Goal: Information Seeking & Learning: Learn about a topic

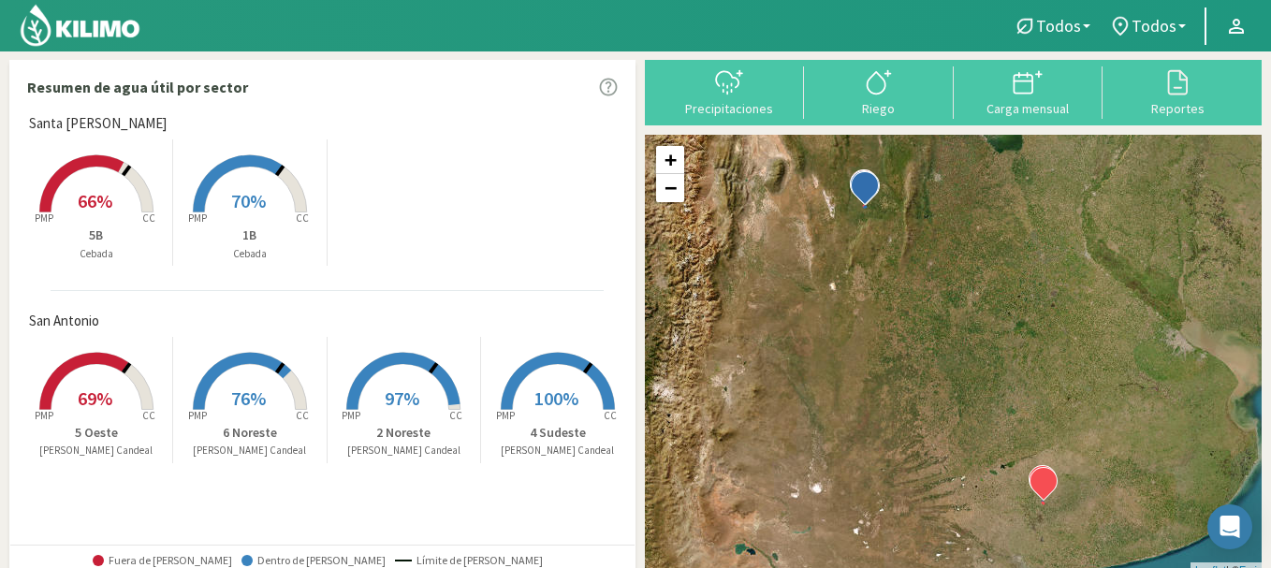
click at [67, 209] on rect at bounding box center [97, 214] width 150 height 150
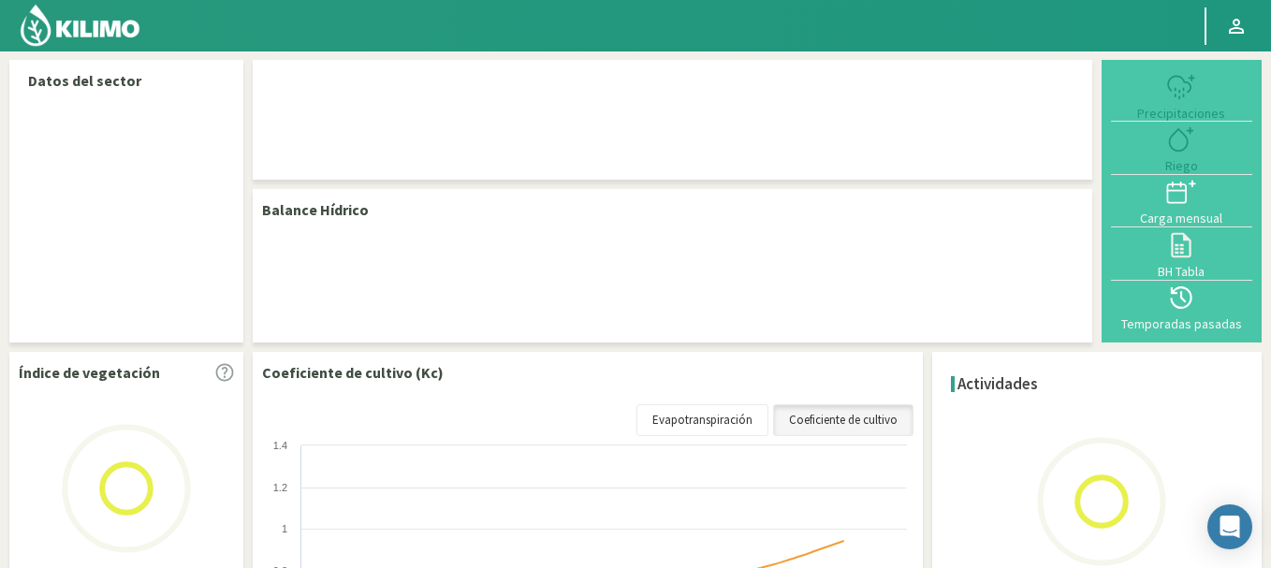
select select "1: Object"
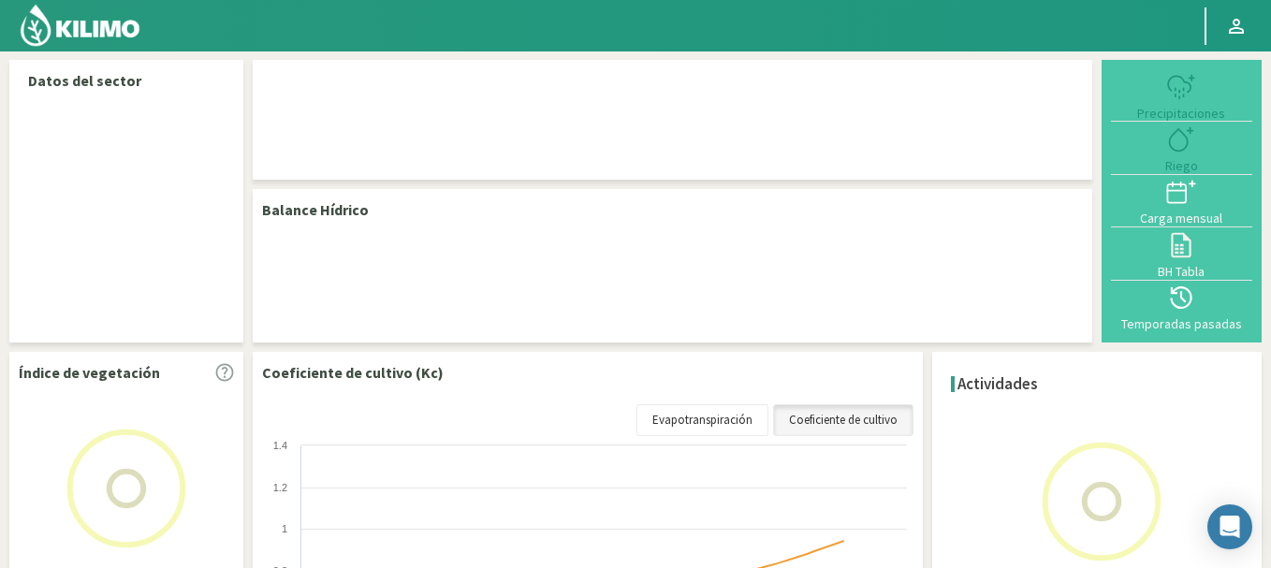
select select "1: Object"
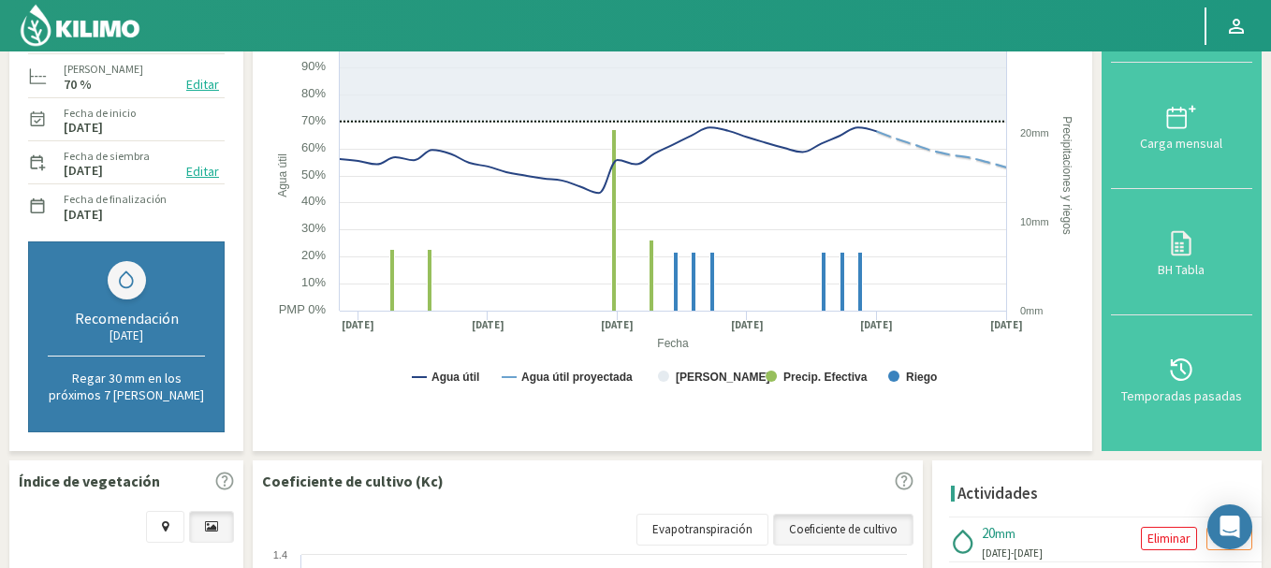
scroll to position [263, 0]
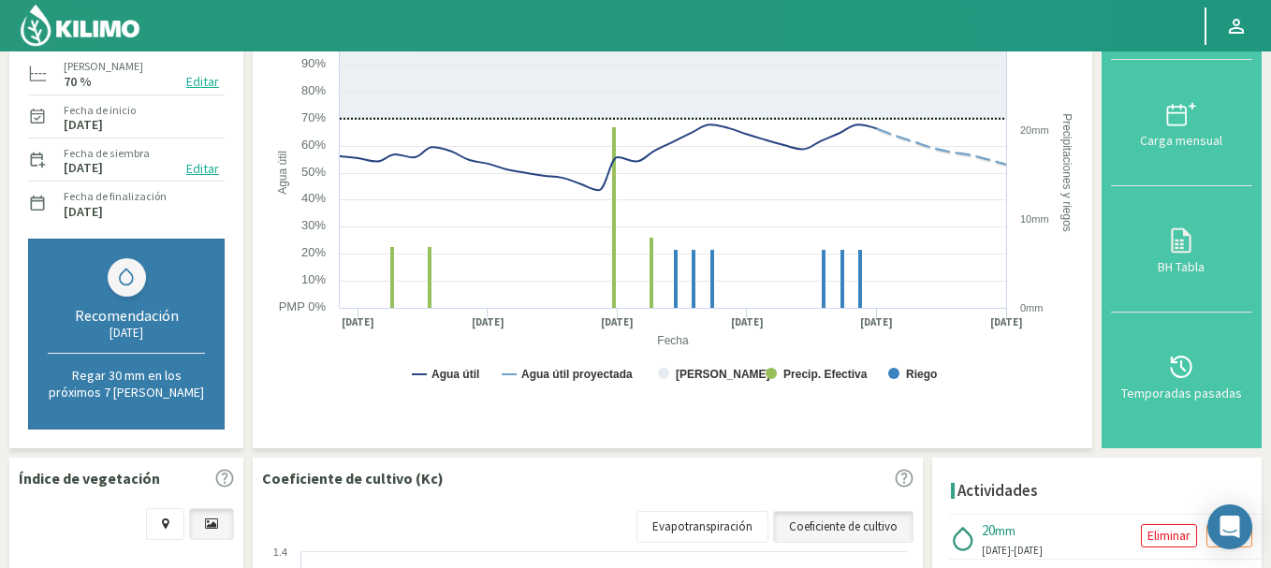
drag, startPoint x: 1268, startPoint y: 336, endPoint x: 1261, endPoint y: 506, distance: 170.4
click at [1261, 506] on div "Datos del sector San [STREET_ADDRESS][PERSON_NAME] Cultivo Cebada Precip. acumu…" at bounding box center [635, 388] width 1271 height 1200
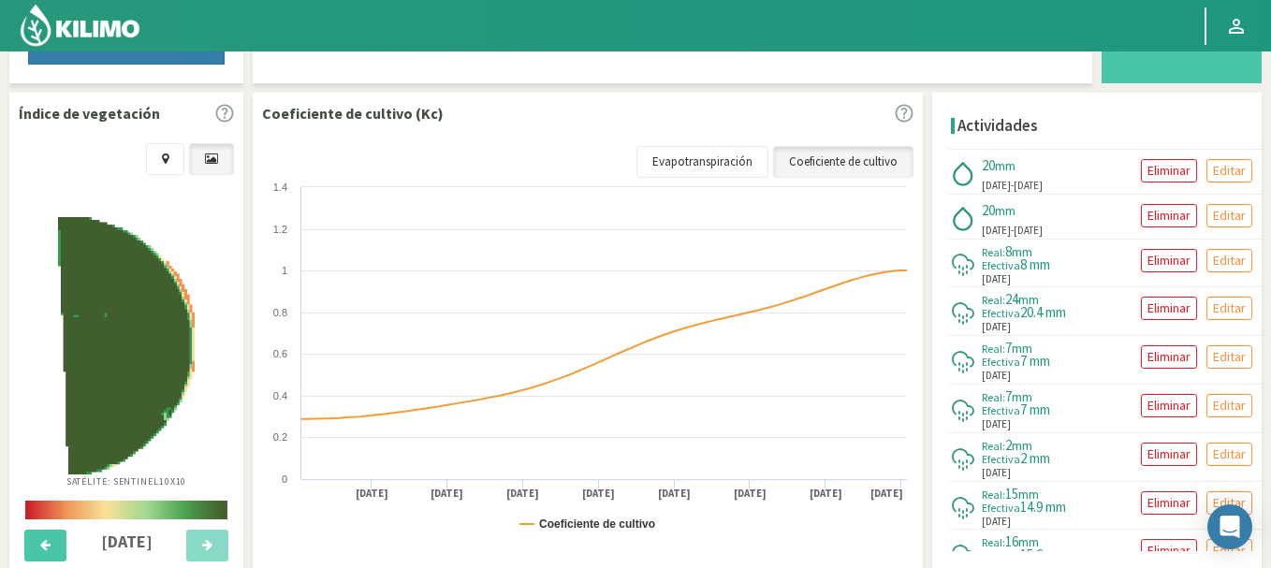
scroll to position [503, 0]
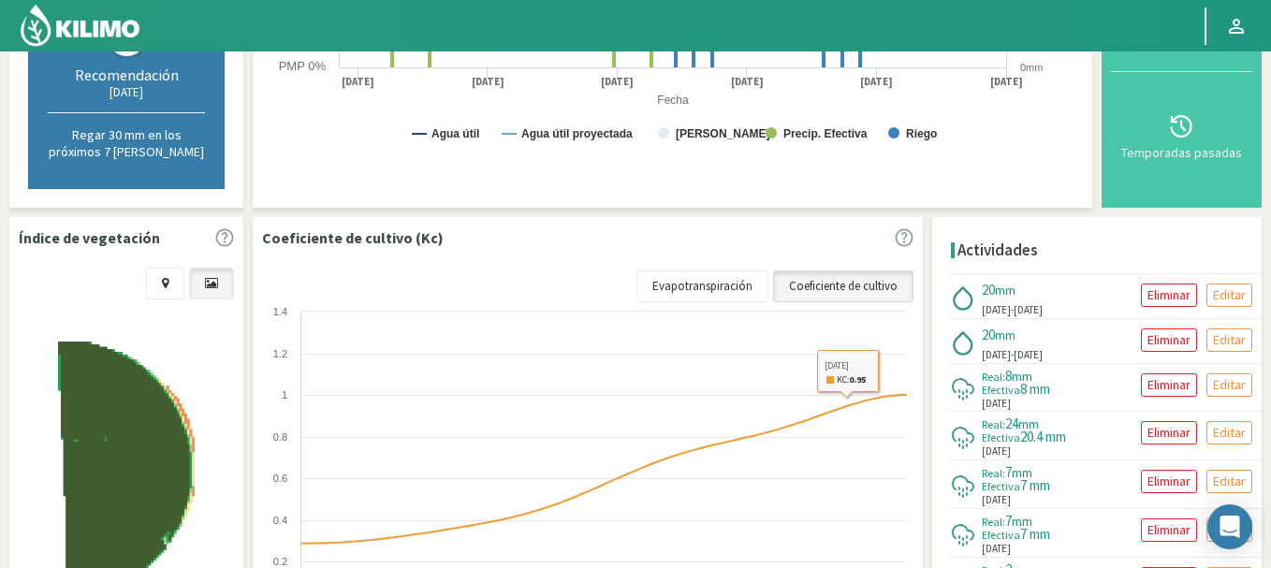
click at [860, 280] on link "Coeficiente de cultivo" at bounding box center [843, 286] width 140 height 32
click at [669, 283] on link "Evapotranspiración" at bounding box center [702, 286] width 132 height 32
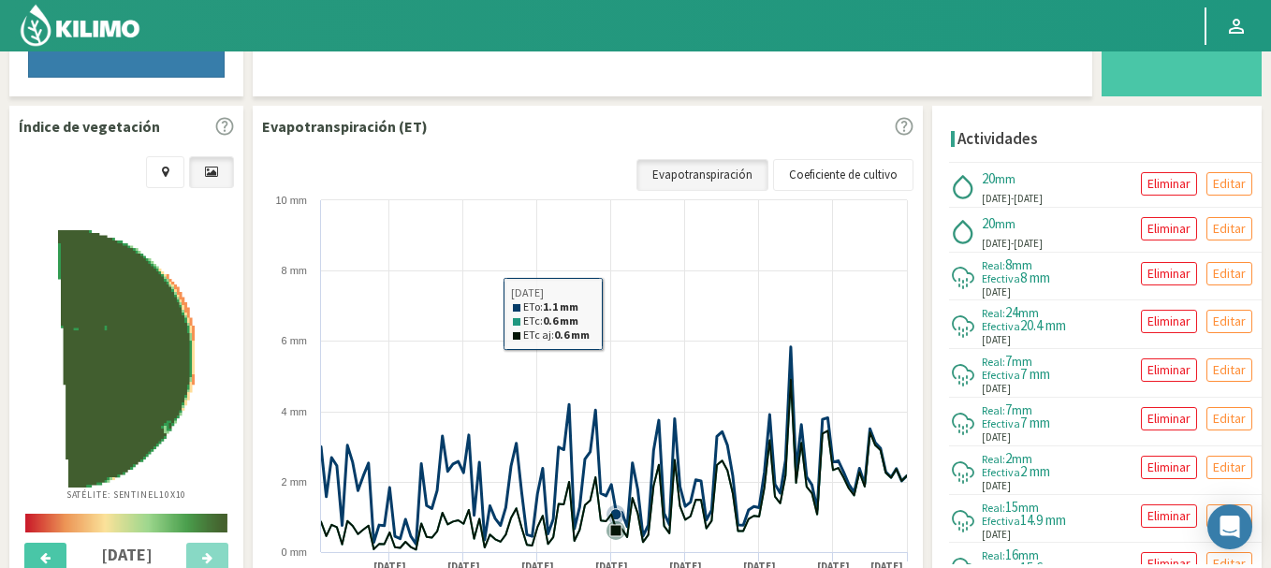
scroll to position [616, 0]
